Goal: Book appointment/travel/reservation

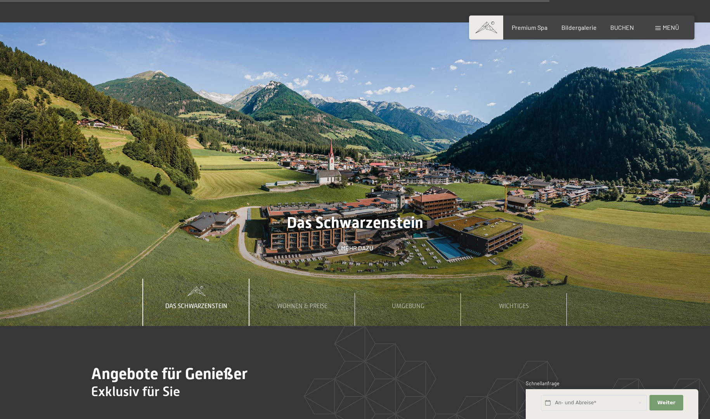
scroll to position [3725, 0]
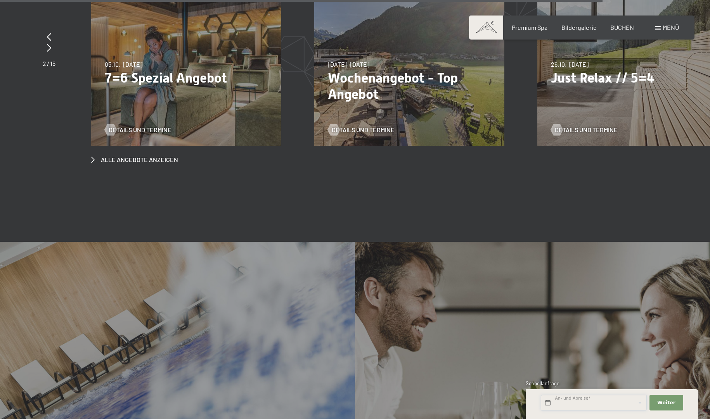
click at [577, 404] on input "text" at bounding box center [594, 403] width 106 height 16
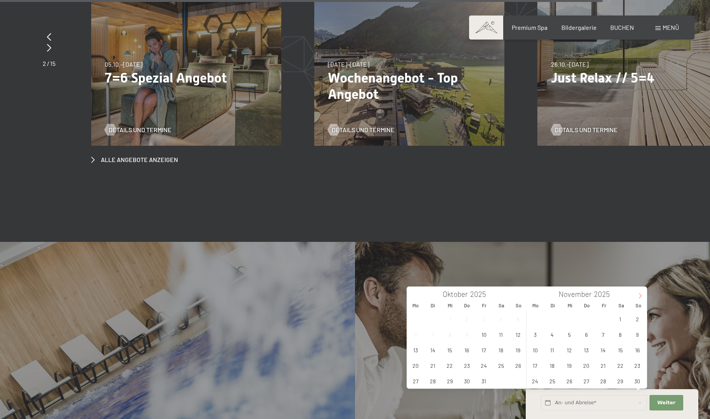
click at [641, 297] on icon at bounding box center [639, 295] width 5 height 5
click at [599, 363] on span "26" at bounding box center [603, 365] width 15 height 15
type input "[DATE]"
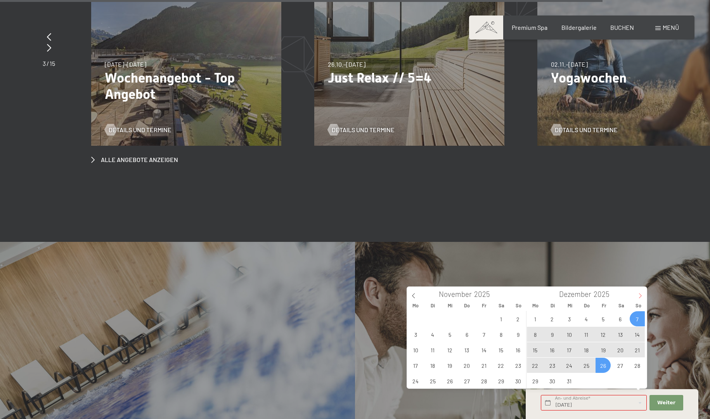
click at [639, 294] on icon at bounding box center [639, 295] width 5 height 5
type input "2026"
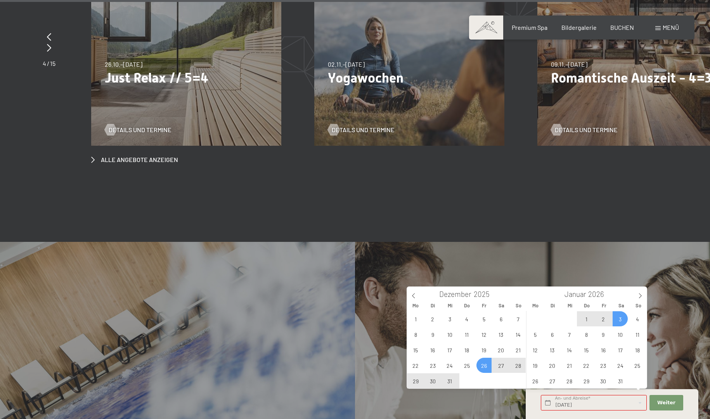
click at [617, 319] on span "3" at bounding box center [620, 319] width 15 height 15
type input "[DATE] - [DATE]"
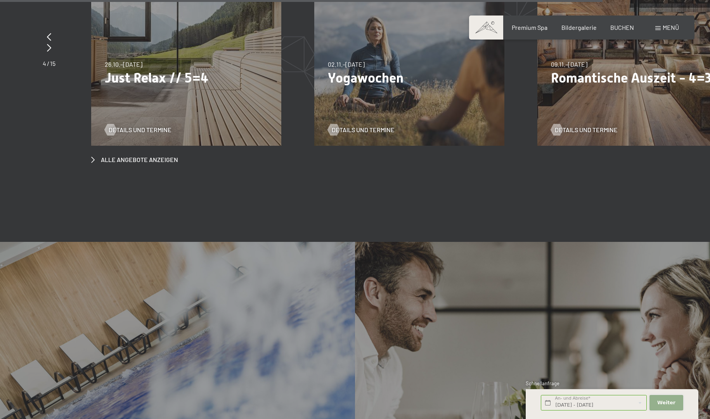
click at [665, 402] on span "Weiter" at bounding box center [666, 403] width 18 height 7
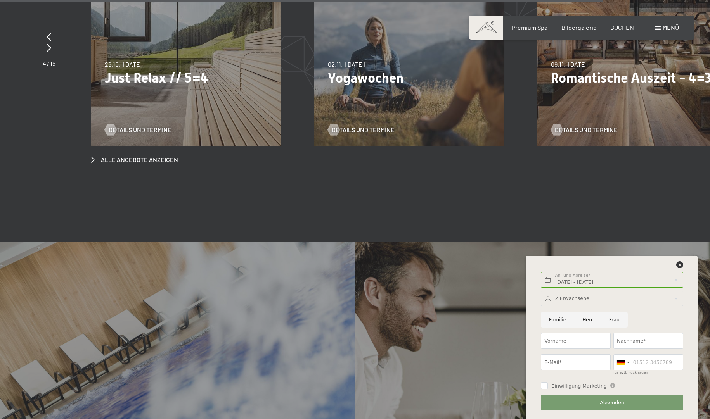
click at [582, 324] on input "Herr" at bounding box center [587, 320] width 27 height 16
radio input "true"
click at [573, 339] on input "Vorname" at bounding box center [576, 341] width 70 height 16
type input "[PERSON_NAME]"
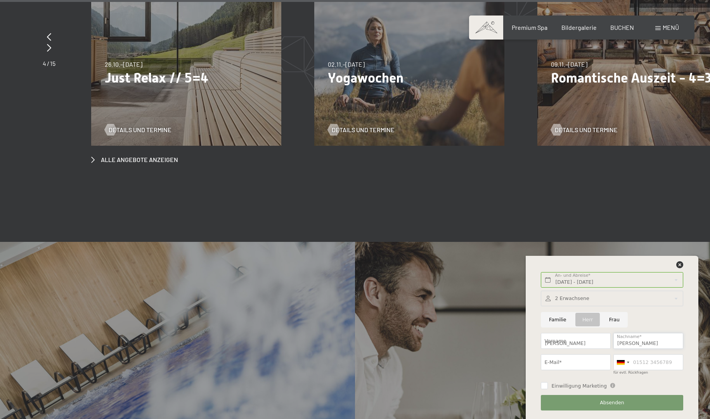
type input "[PERSON_NAME][EMAIL_ADDRESS][PERSON_NAME][DOMAIN_NAME]"
type input "06139293310"
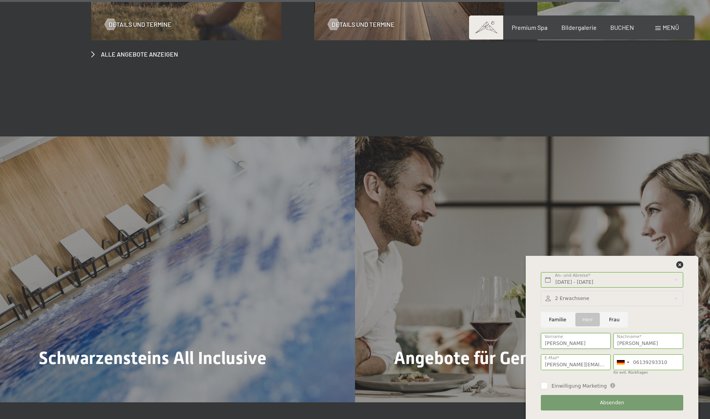
scroll to position [3841, 0]
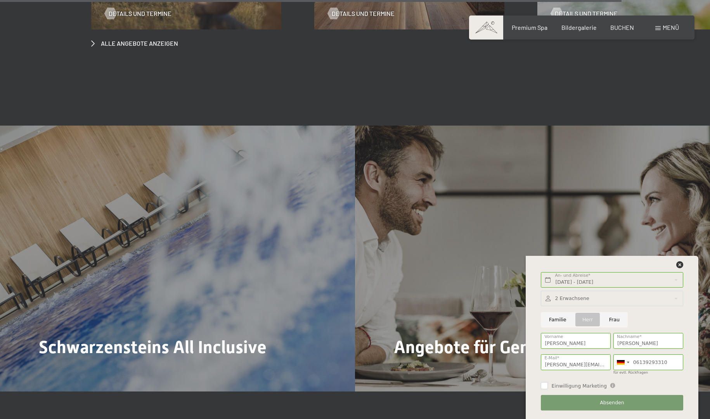
click at [544, 388] on input "Einwilligung Marketing" at bounding box center [544, 386] width 7 height 7
checkbox input "true"
click at [556, 319] on input "Familie" at bounding box center [557, 320] width 33 height 16
radio input "true"
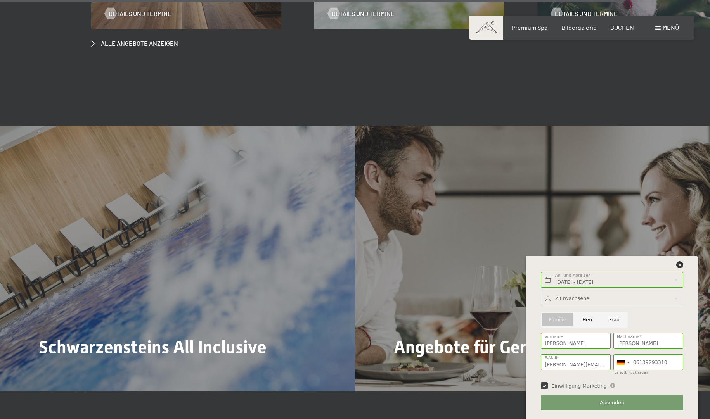
click at [569, 296] on div at bounding box center [612, 299] width 142 height 16
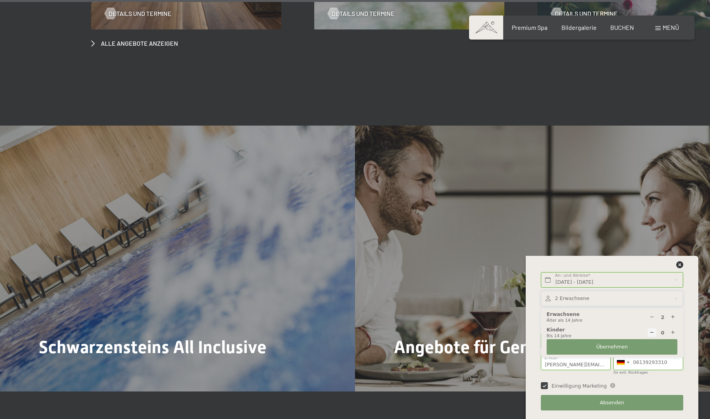
click at [672, 334] on icon at bounding box center [672, 333] width 5 height 5
type input "1"
select select
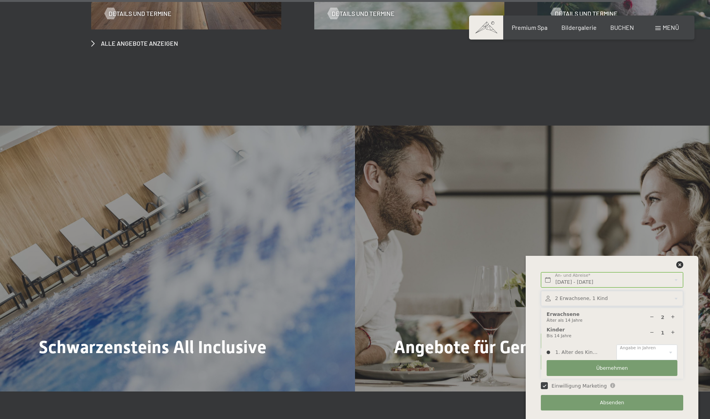
click at [672, 334] on icon at bounding box center [672, 333] width 5 height 5
type input "2"
select select
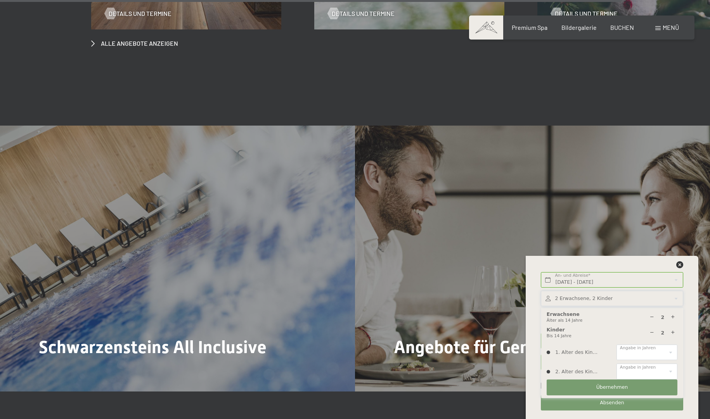
click at [672, 334] on icon at bounding box center [672, 333] width 5 height 5
type input "3"
select select
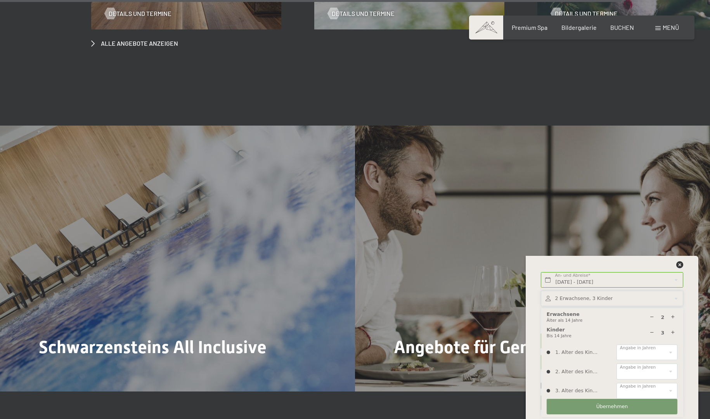
click at [672, 334] on icon at bounding box center [672, 333] width 5 height 5
type input "4"
select select
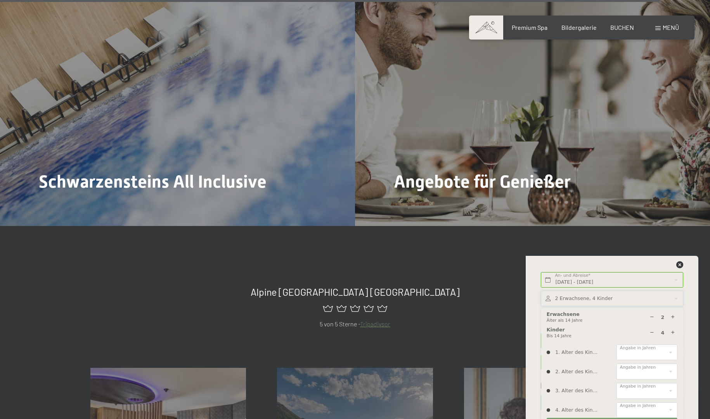
scroll to position [4074, 0]
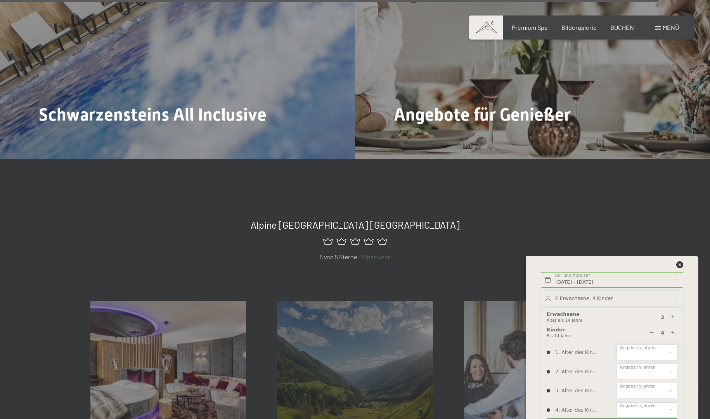
click at [648, 351] on select "0 1 2 3 4 5 6 7 8 9 10 11 12 13 14" at bounding box center [647, 353] width 61 height 16
select select "11"
click at [617, 345] on select "0 1 2 3 4 5 6 7 8 9 10 11 12 13 14" at bounding box center [647, 353] width 61 height 16
click at [634, 369] on select "0 1 2 3 4 5 6 7 8 9 10 11 12 13 14" at bounding box center [647, 372] width 61 height 16
select select "14"
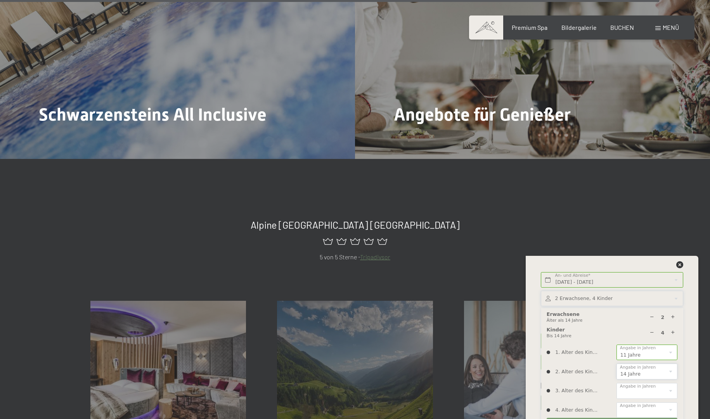
click at [617, 364] on select "0 1 2 3 4 5 6 7 8 9 10 11 12 13 14" at bounding box center [647, 372] width 61 height 16
click at [635, 388] on select "0 1 2 3 4 5 6 7 8 9 10 11 12 13 14" at bounding box center [647, 391] width 61 height 16
select select "14"
click at [617, 383] on select "0 1 2 3 4 5 6 7 8 9 10 11 12 13 14" at bounding box center [647, 391] width 61 height 16
click at [640, 407] on select "0 1 2 3 4 5 6 7 8 9 10 11 12 13 14" at bounding box center [647, 411] width 61 height 16
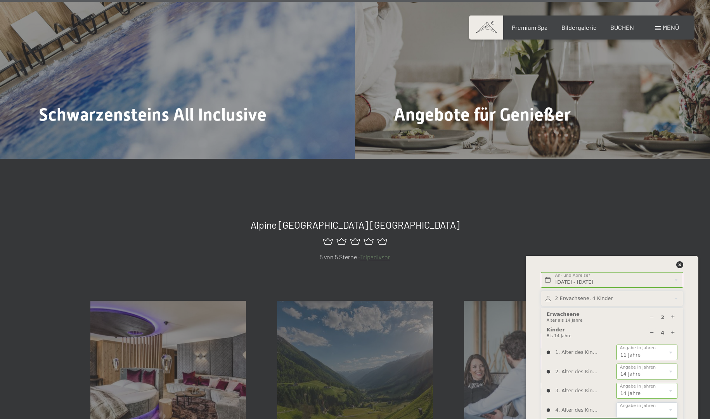
select select "14"
click at [617, 403] on select "0 1 2 3 4 5 6 7 8 9 10 11 12 13 14" at bounding box center [647, 411] width 61 height 16
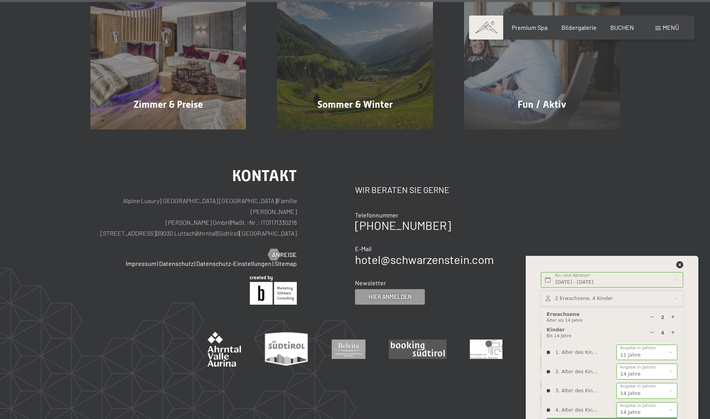
scroll to position [4423, 0]
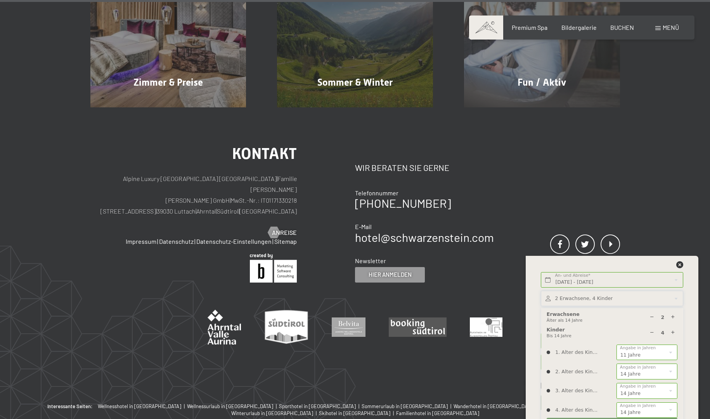
click at [689, 358] on div "[DATE] - [DATE] An- und Abreise* 8 Nächte Weiter Adressfelder ausblenden 2 Erwa…" at bounding box center [612, 337] width 173 height 163
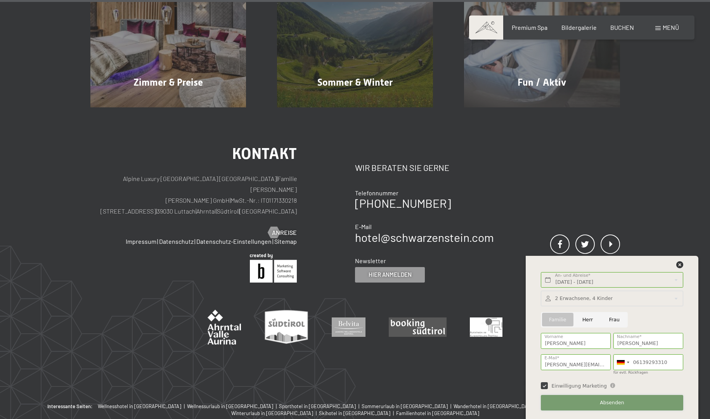
click at [605, 402] on span "Absenden" at bounding box center [612, 403] width 24 height 7
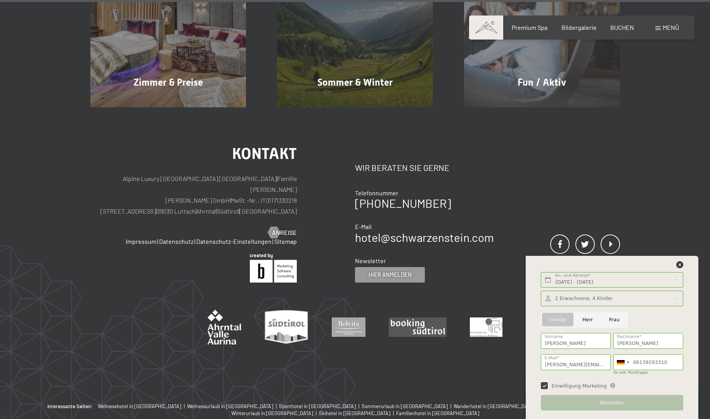
scroll to position [4406, 0]
